Goal: Information Seeking & Learning: Find specific fact

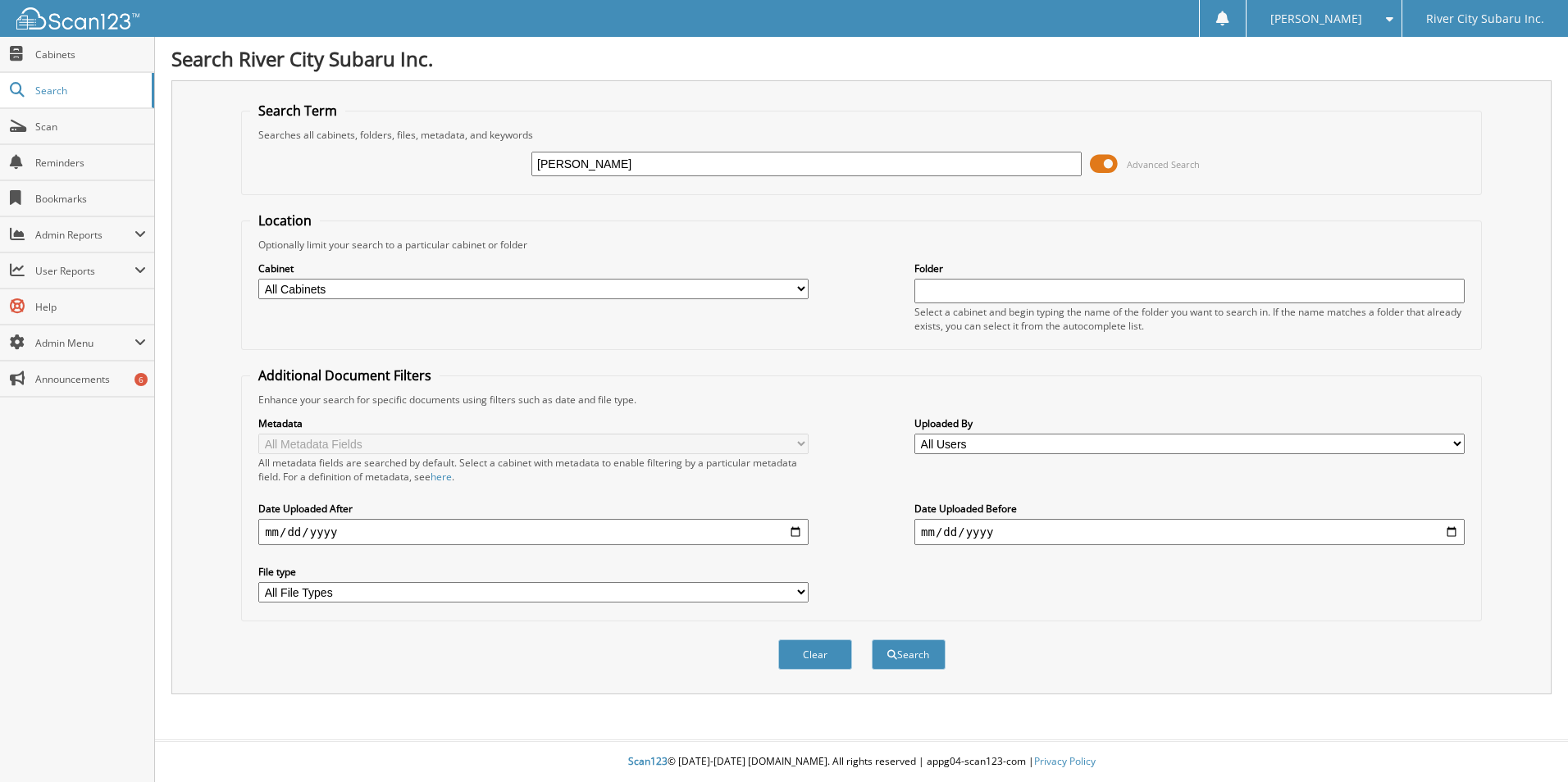
type input "[PERSON_NAME]"
click at [872, 640] on button "Search" at bounding box center [909, 654] width 74 height 30
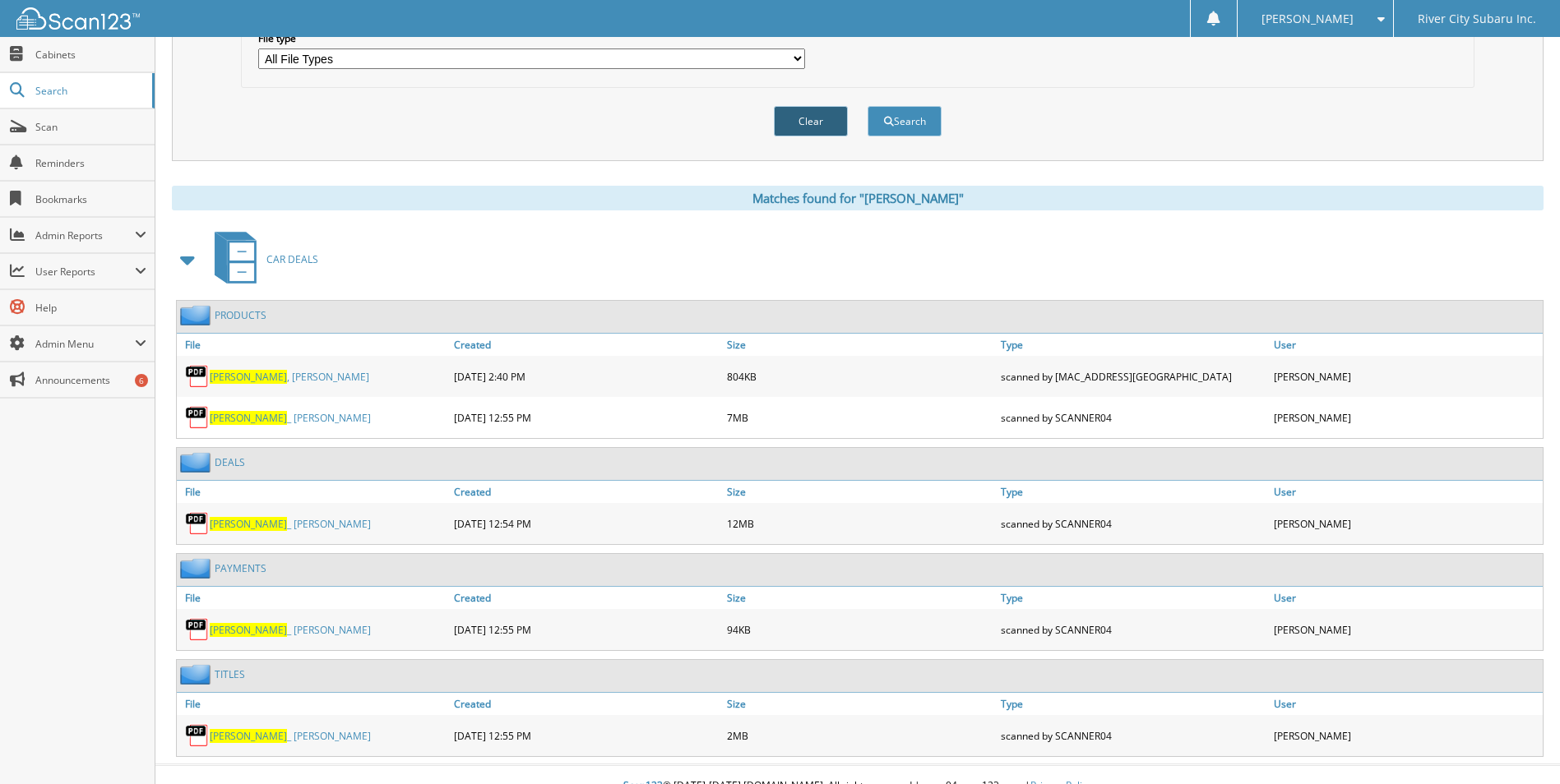
scroll to position [559, 0]
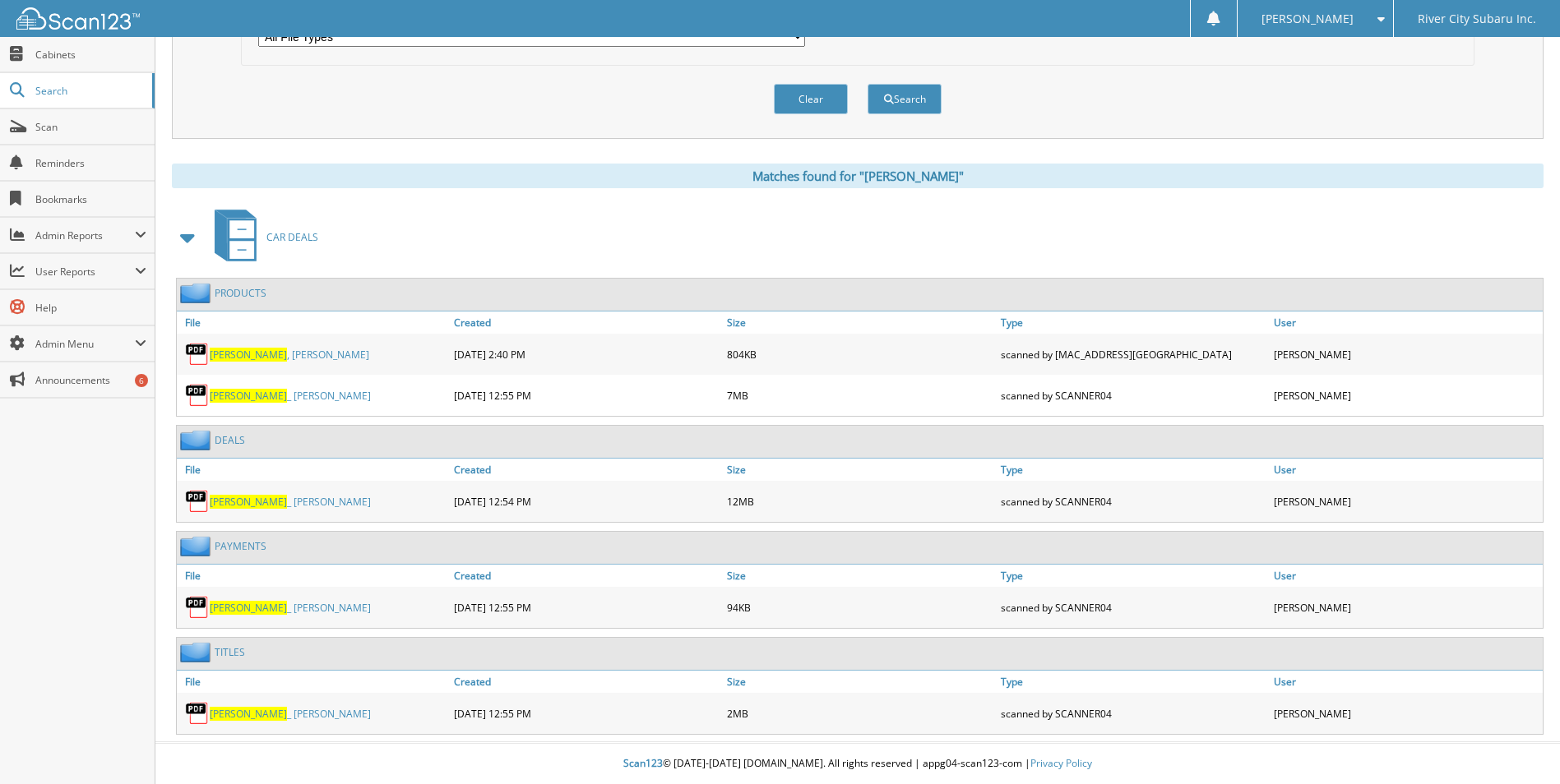
click at [284, 356] on link "VIRGILIO , AMANDA" at bounding box center [289, 355] width 159 height 14
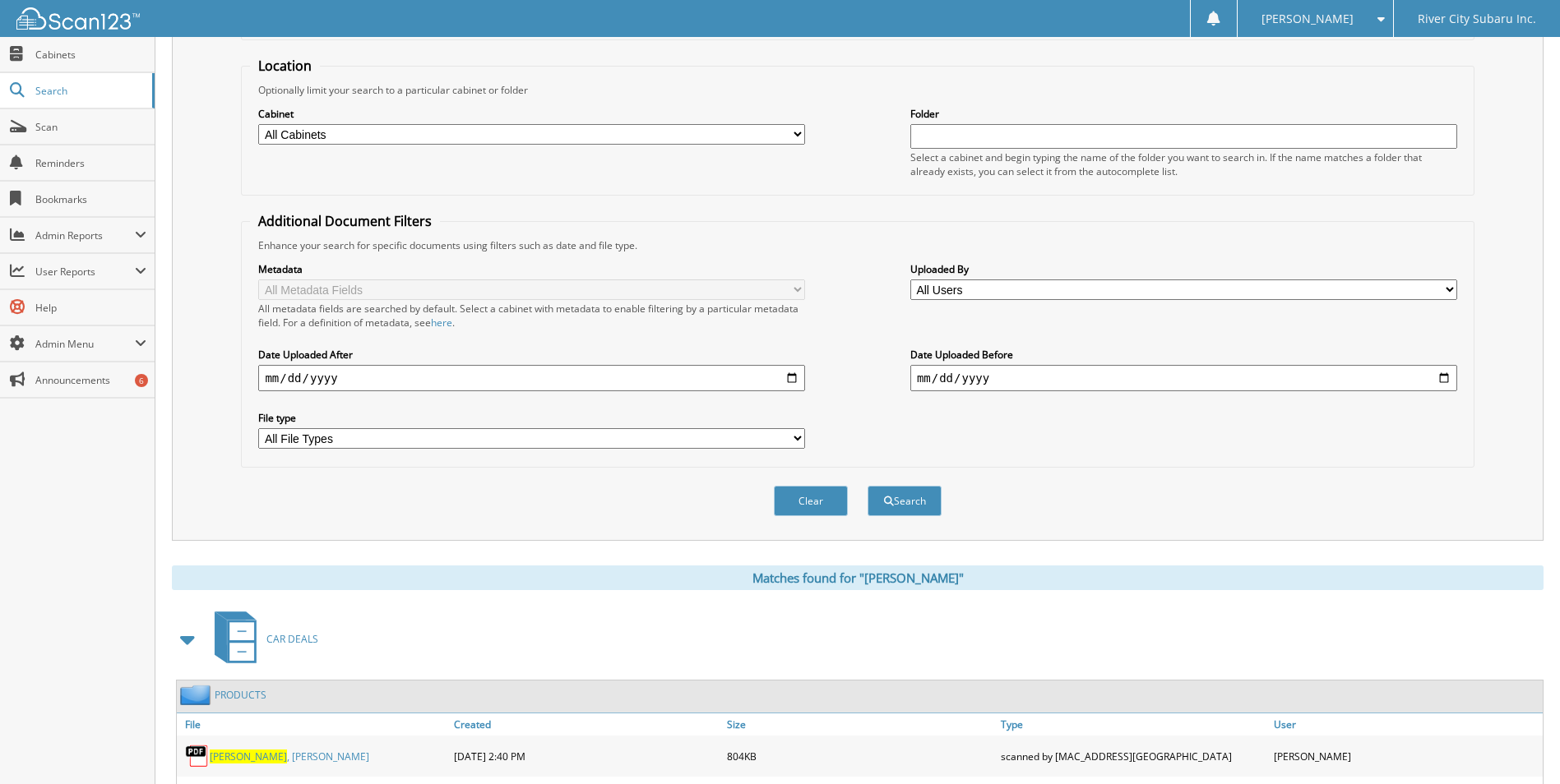
scroll to position [83, 0]
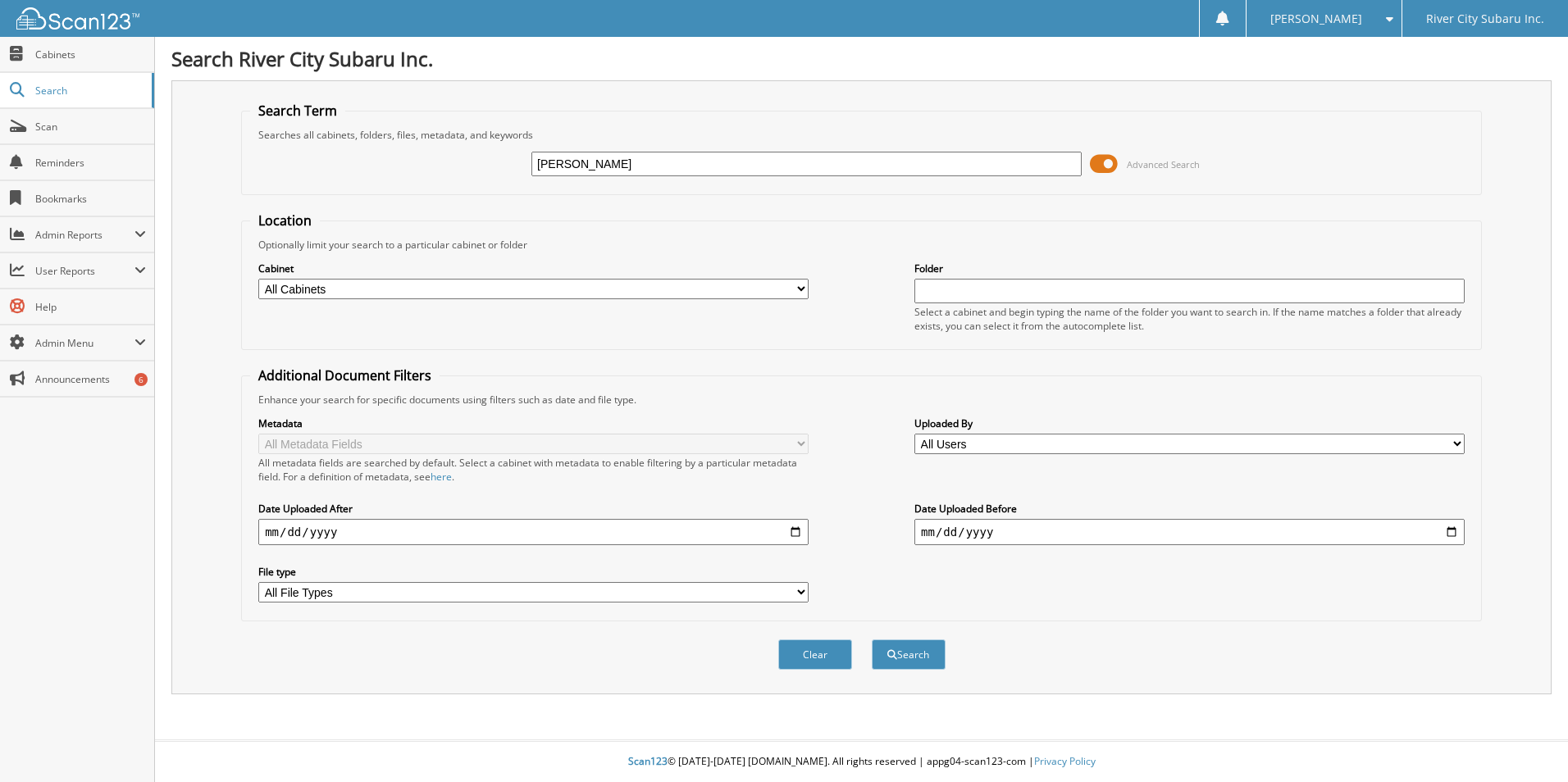
type input "[PERSON_NAME]"
click at [872, 640] on button "Search" at bounding box center [909, 654] width 74 height 30
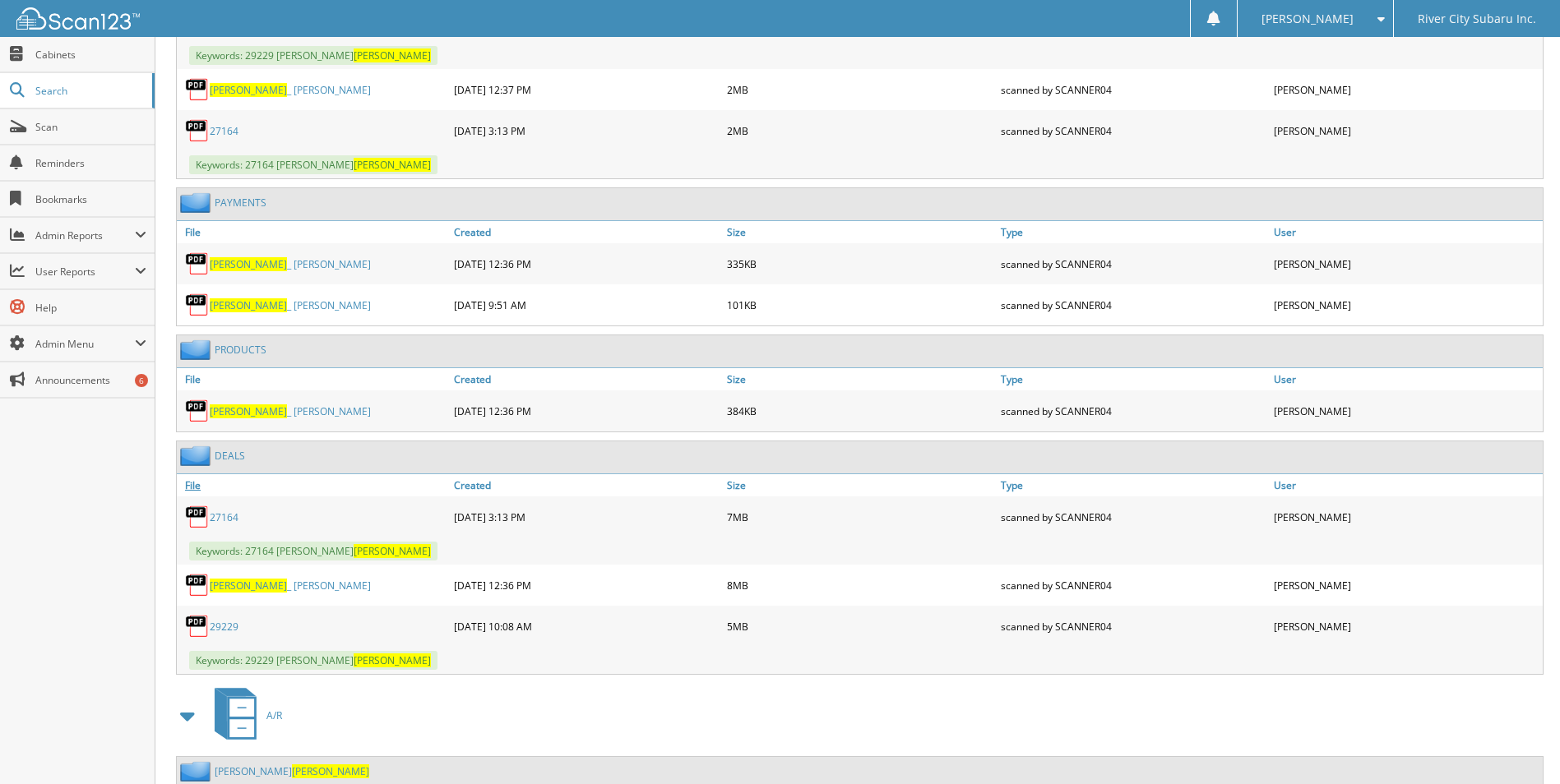
scroll to position [904, 0]
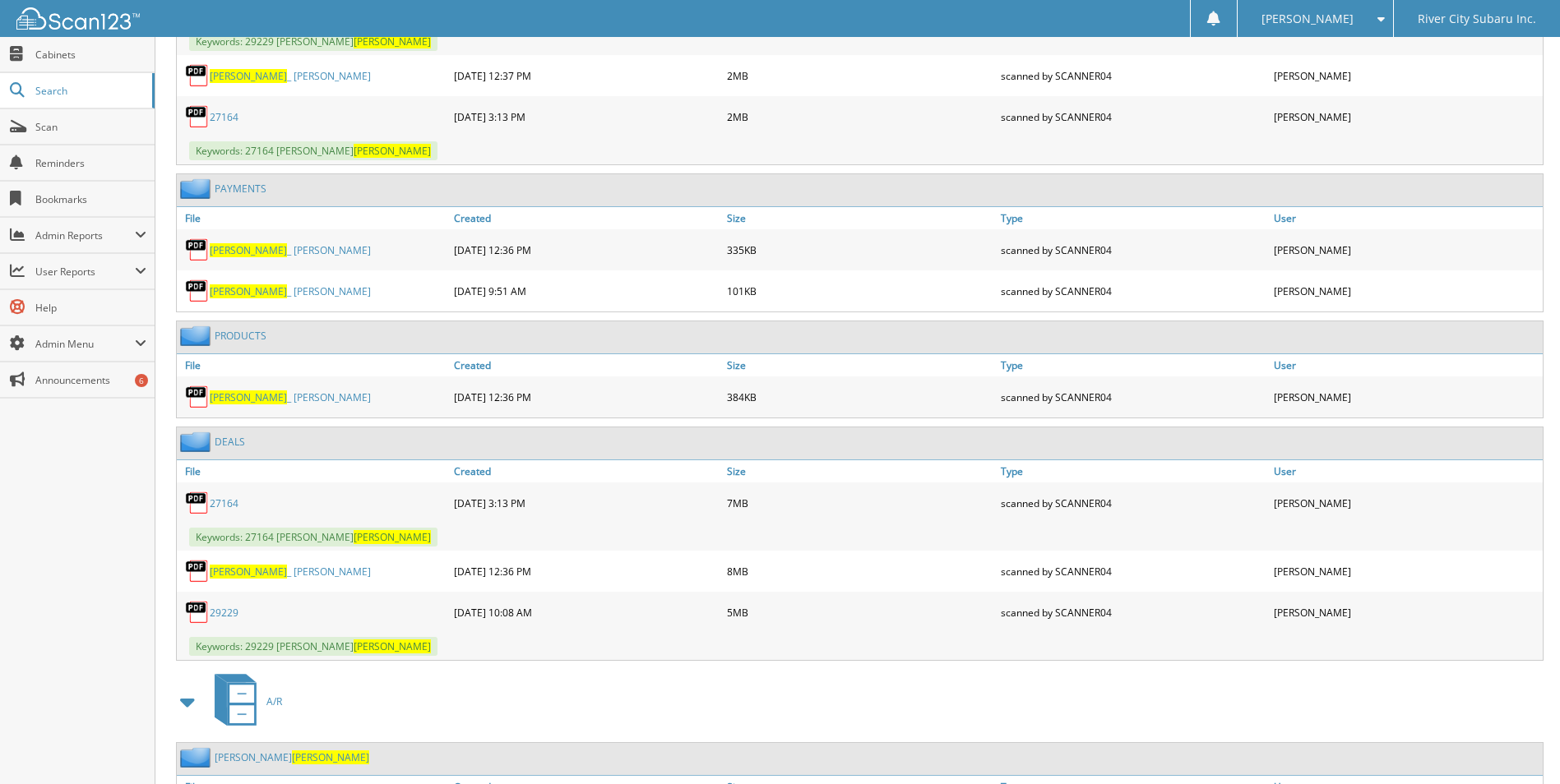
click at [220, 613] on link "29229" at bounding box center [224, 613] width 28 height 14
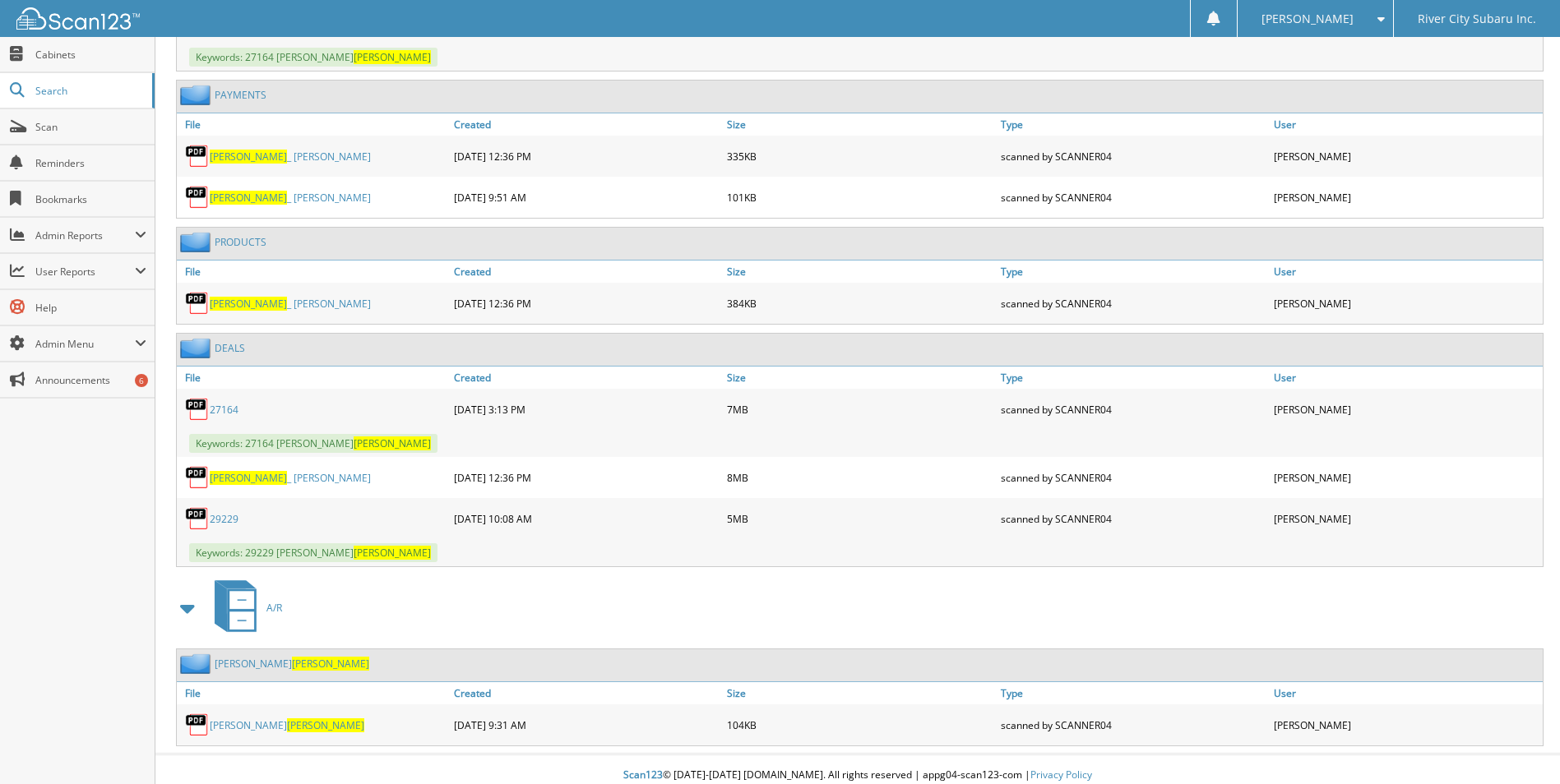
scroll to position [1010, 0]
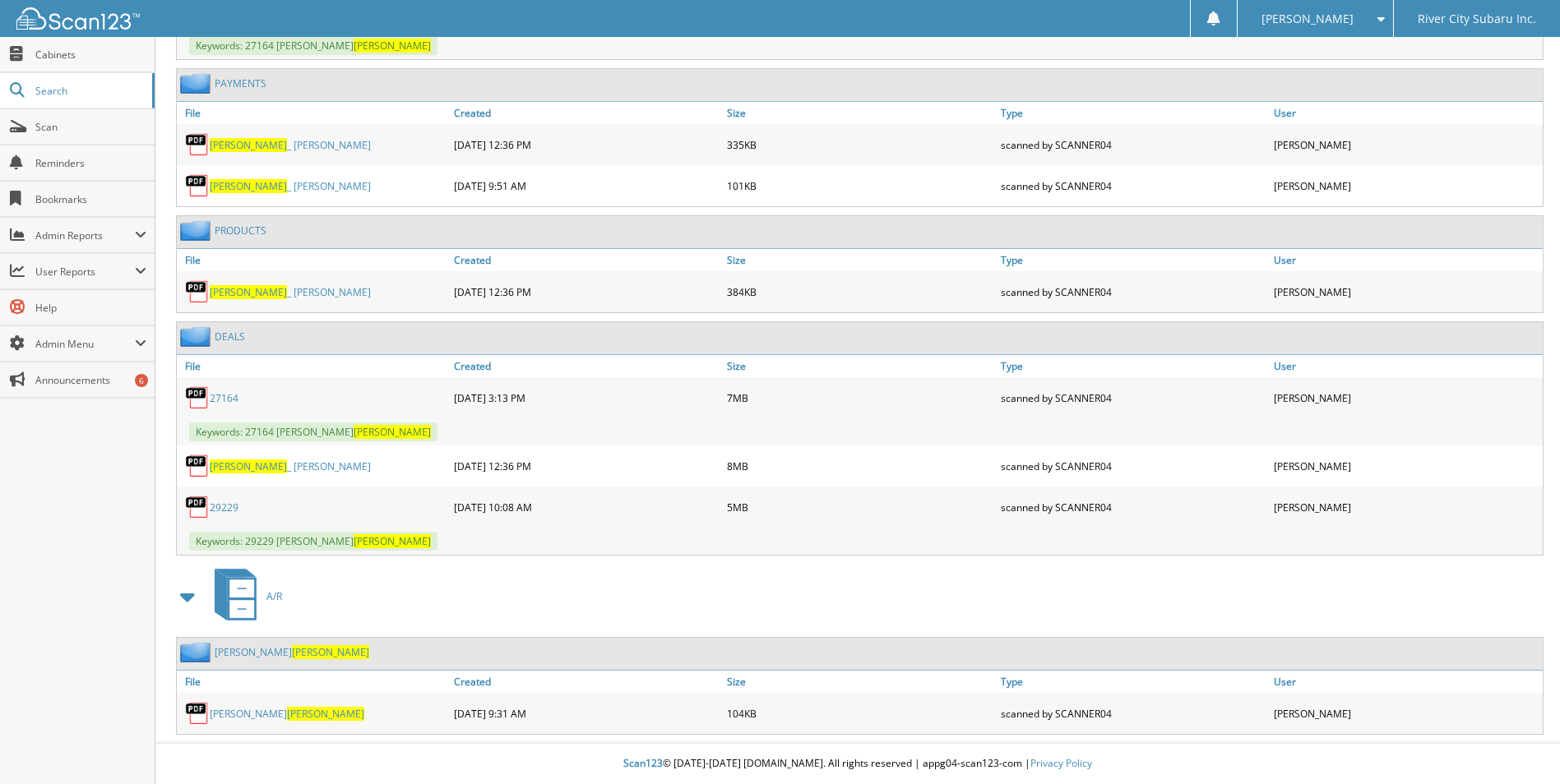
click at [287, 708] on span "KARNES" at bounding box center [325, 713] width 77 height 14
